Goal: Information Seeking & Learning: Learn about a topic

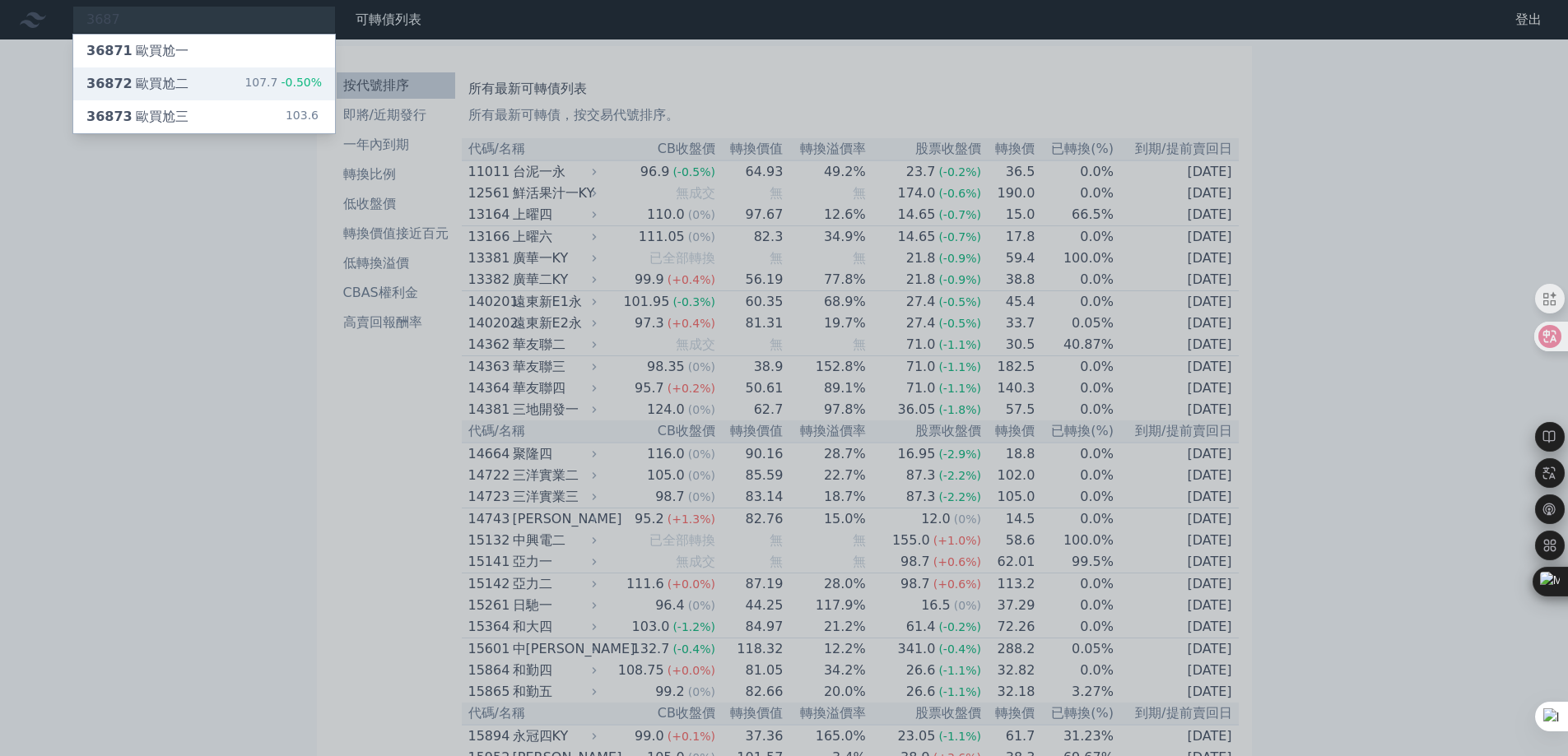
type input "3687"
click at [159, 90] on div "36872 歐買尬二" at bounding box center [137, 84] width 102 height 20
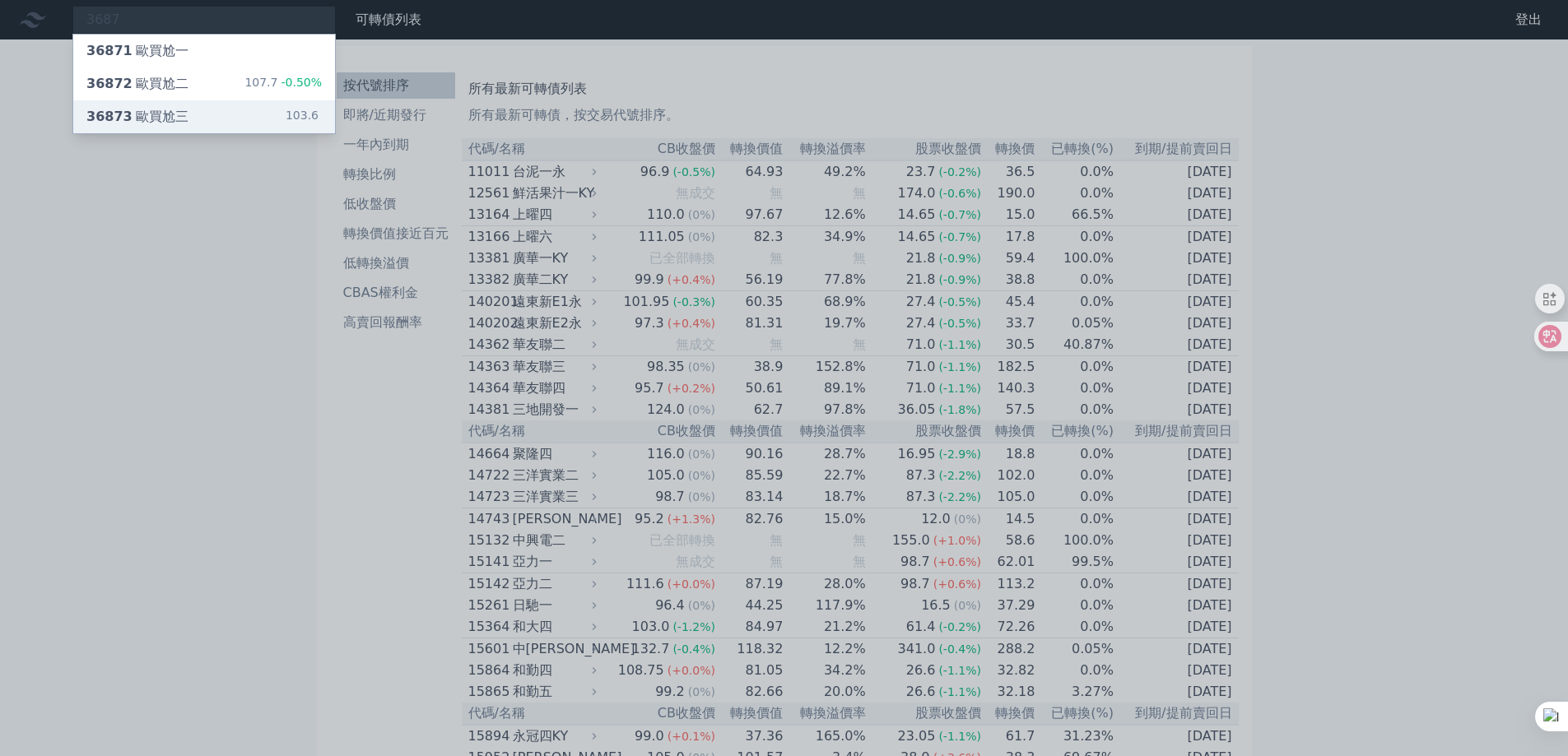
click at [167, 113] on div "36873 歐買尬三" at bounding box center [137, 117] width 102 height 20
